Goal: Task Accomplishment & Management: Manage account settings

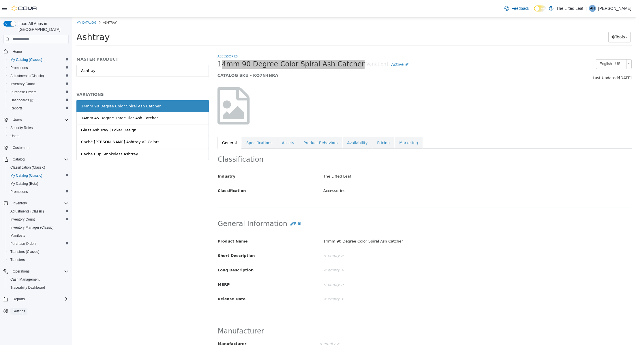
click at [19, 309] on span "Settings" at bounding box center [19, 311] width 12 height 5
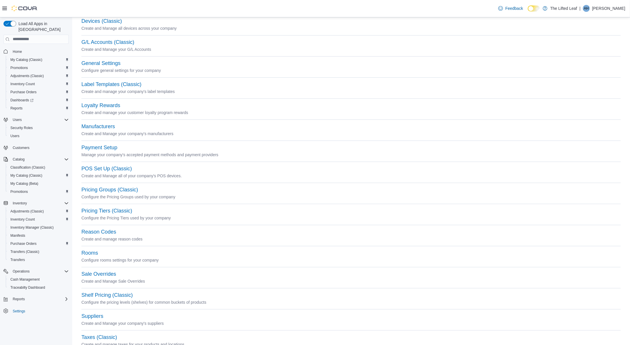
scroll to position [153, 0]
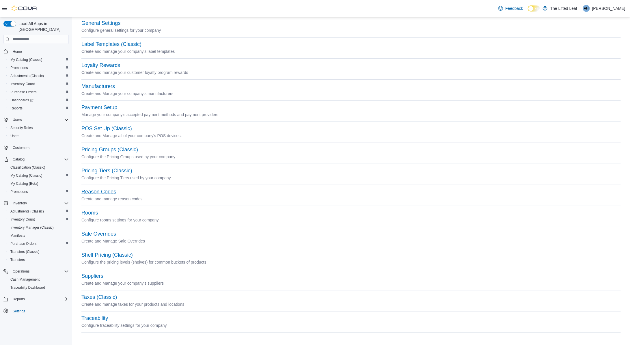
click at [110, 192] on button "Reason Codes" at bounding box center [98, 192] width 35 height 6
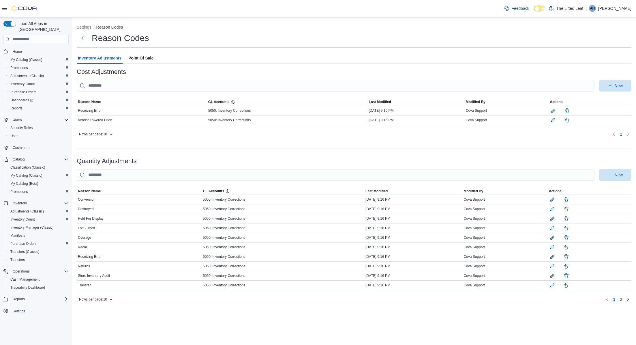
click at [143, 58] on span "Point Of Sale" at bounding box center [140, 58] width 25 height 12
